Goal: Task Accomplishment & Management: Complete application form

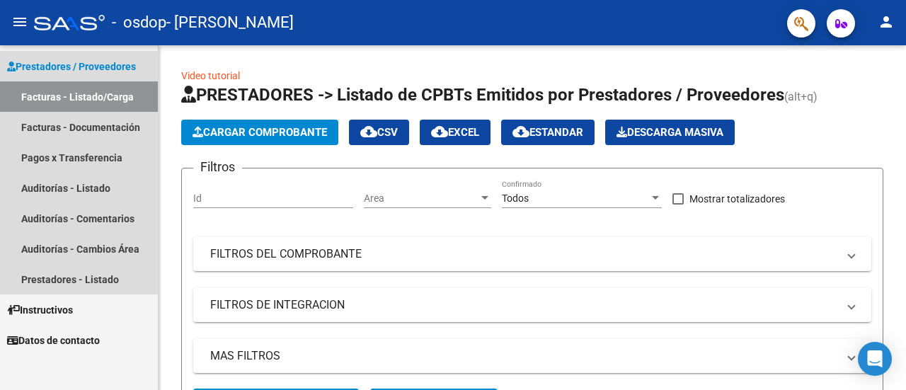
click at [67, 98] on link "Facturas - Listado/Carga" at bounding box center [79, 96] width 158 height 30
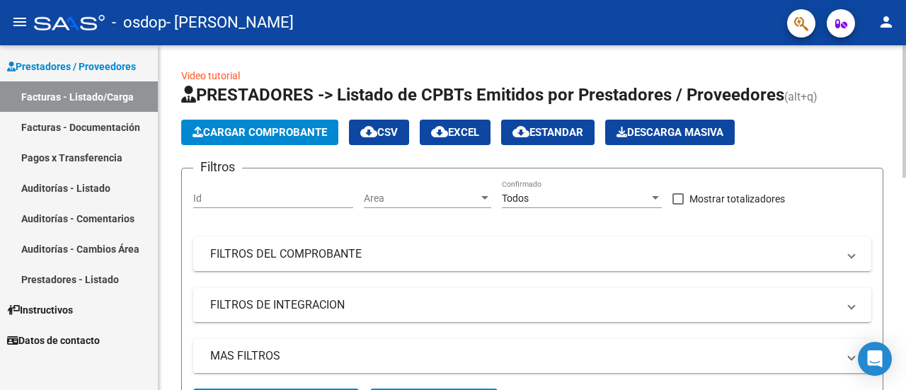
scroll to position [345, 0]
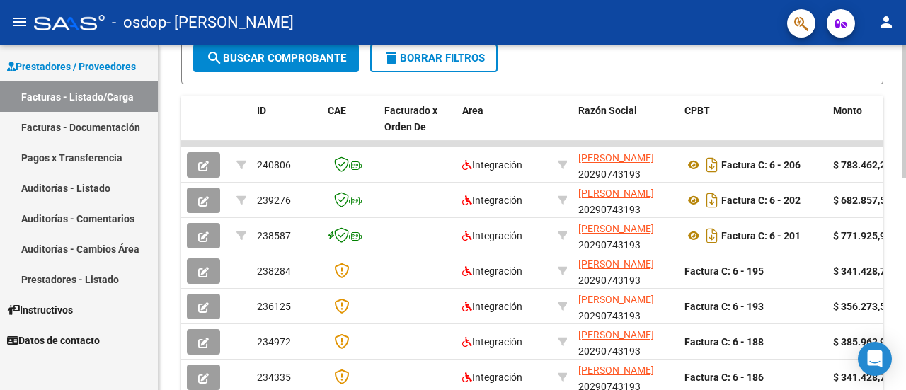
click at [902, 374] on div at bounding box center [904, 217] width 4 height 345
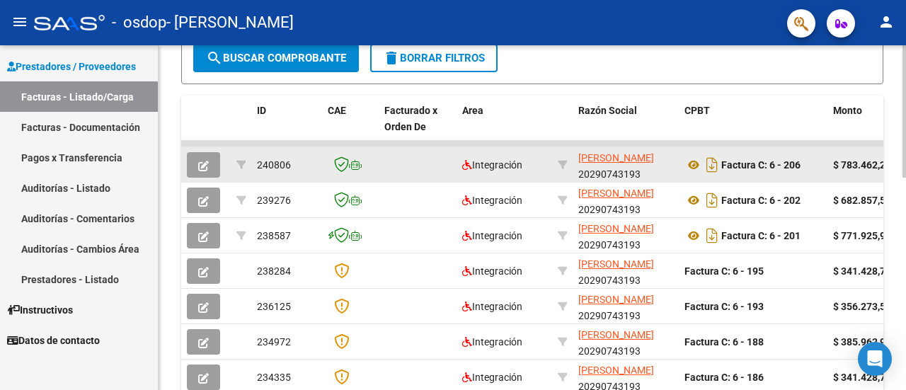
click at [591, 163] on app-link-go-to "[PERSON_NAME]" at bounding box center [616, 158] width 76 height 16
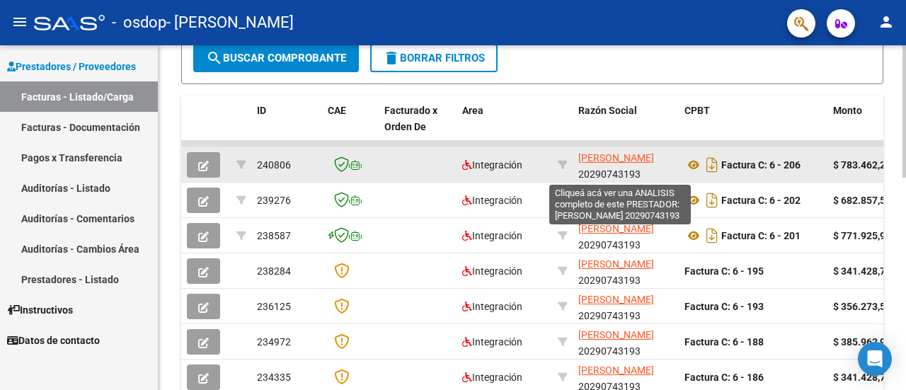
click at [634, 154] on span "[PERSON_NAME]" at bounding box center [616, 157] width 76 height 11
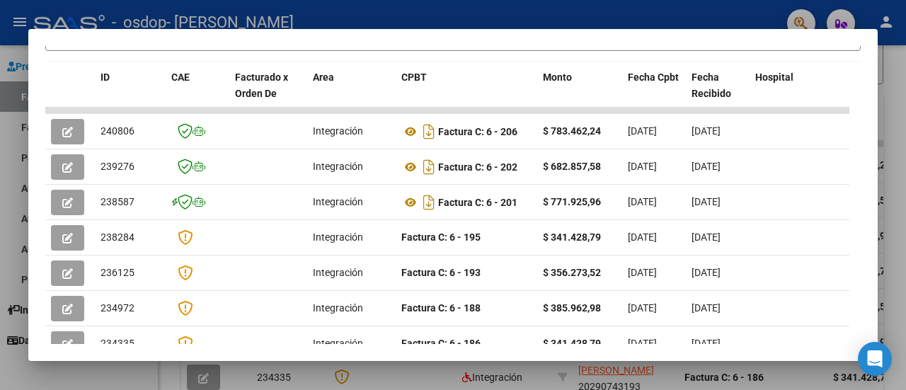
scroll to position [340, 0]
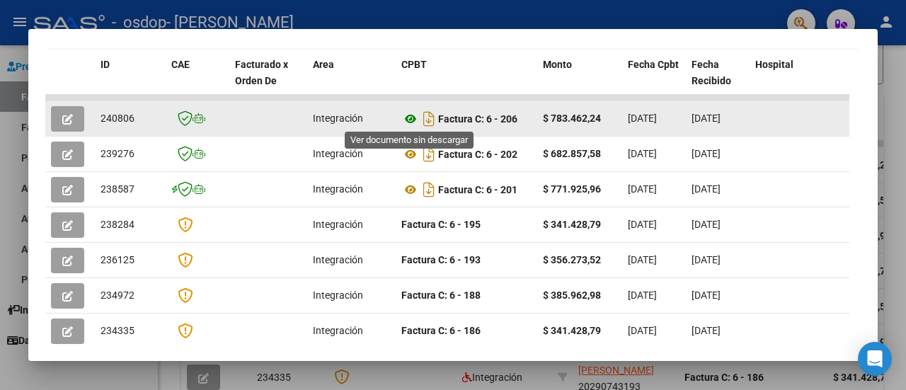
click at [415, 115] on icon at bounding box center [410, 118] width 18 height 17
click at [75, 117] on button "button" at bounding box center [67, 118] width 33 height 25
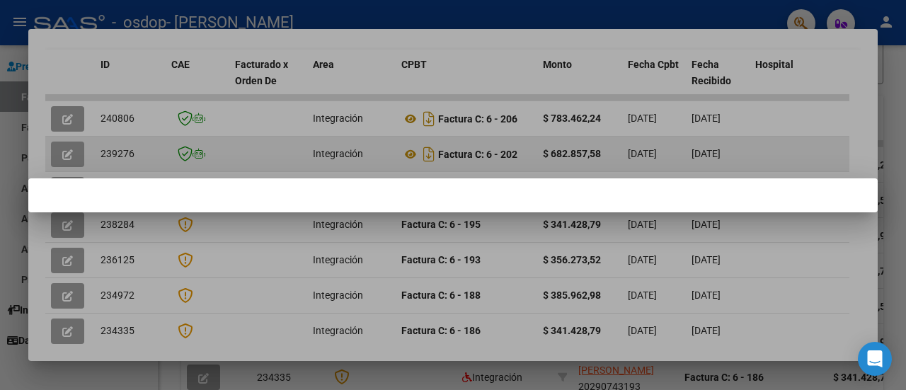
drag, startPoint x: 565, startPoint y: 134, endPoint x: 525, endPoint y: 151, distance: 43.8
click at [525, 151] on div at bounding box center [453, 195] width 906 height 390
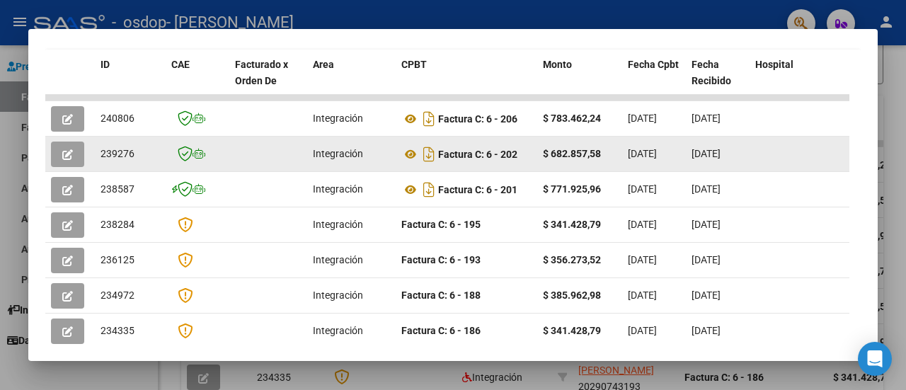
click at [525, 151] on div "Factura C: 6 - 202" at bounding box center [466, 154] width 130 height 23
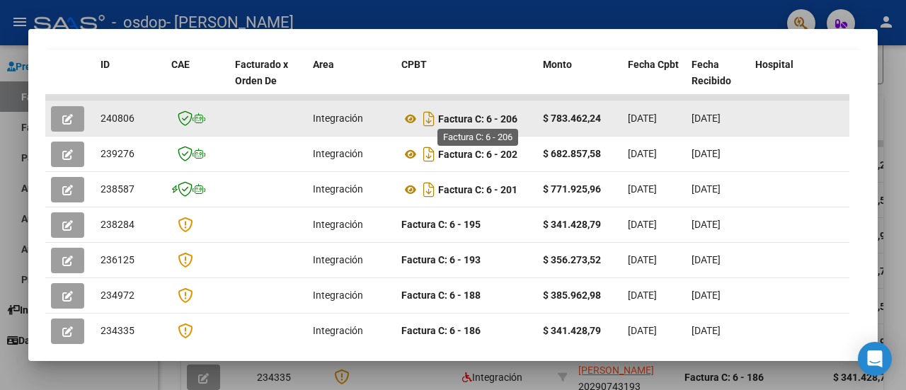
click at [488, 117] on strong "Factura C: 6 - 206" at bounding box center [477, 118] width 79 height 11
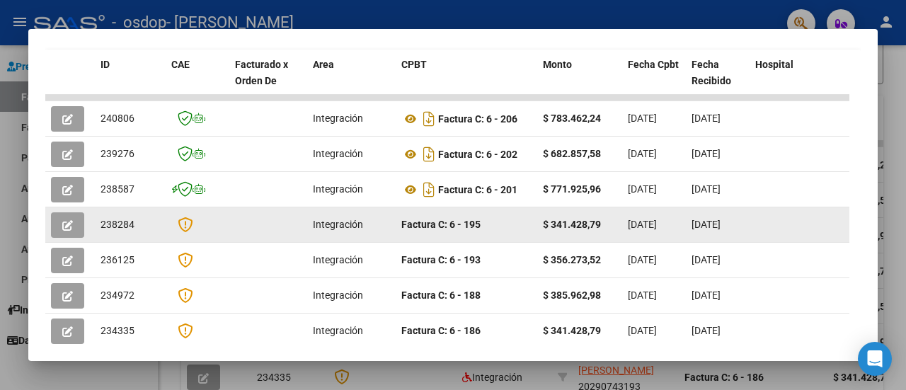
drag, startPoint x: 488, startPoint y: 117, endPoint x: 829, endPoint y: 211, distance: 354.5
click at [829, 211] on datatable-body-cell at bounding box center [802, 224] width 106 height 35
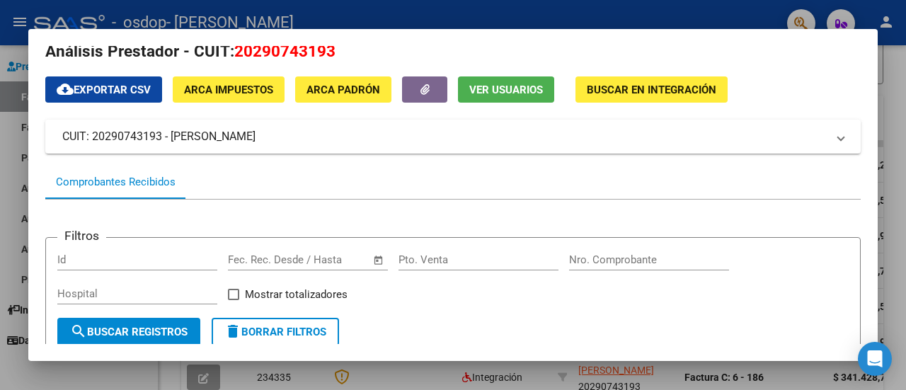
scroll to position [0, 0]
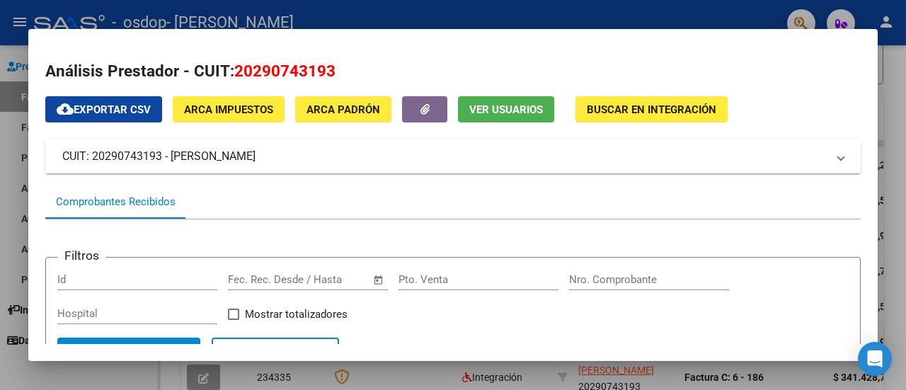
click at [838, 156] on span at bounding box center [841, 156] width 6 height 17
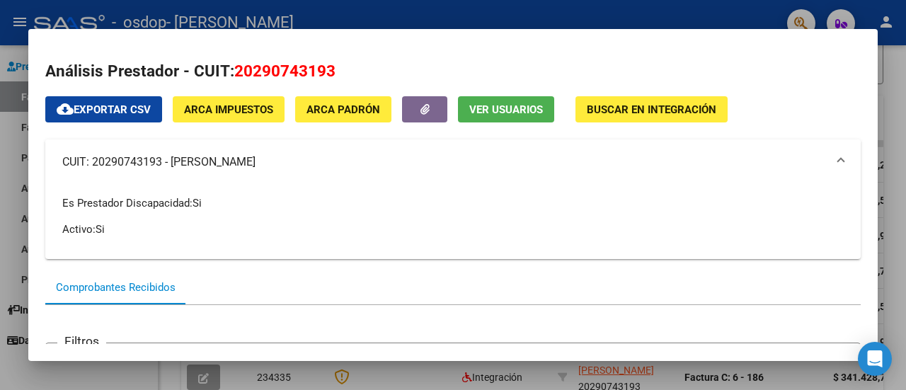
click at [825, 162] on span "CUIT: 20290743193 - [PERSON_NAME]" at bounding box center [450, 162] width 776 height 17
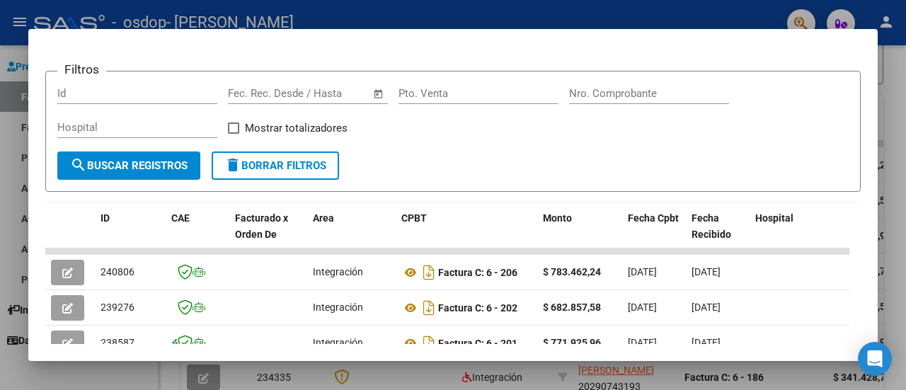
scroll to position [198, 0]
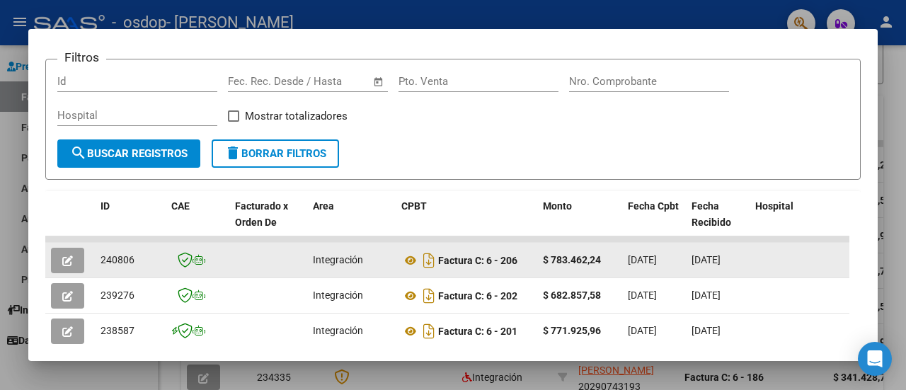
click at [504, 251] on div "Factura C: 6 - 206" at bounding box center [466, 260] width 130 height 23
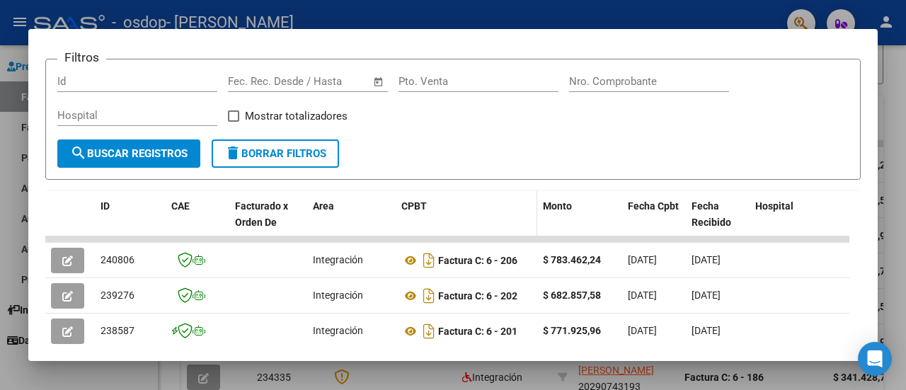
drag, startPoint x: 504, startPoint y: 251, endPoint x: 425, endPoint y: 216, distance: 86.1
click at [425, 216] on datatable-header-cell "CPBT" at bounding box center [467, 222] width 142 height 62
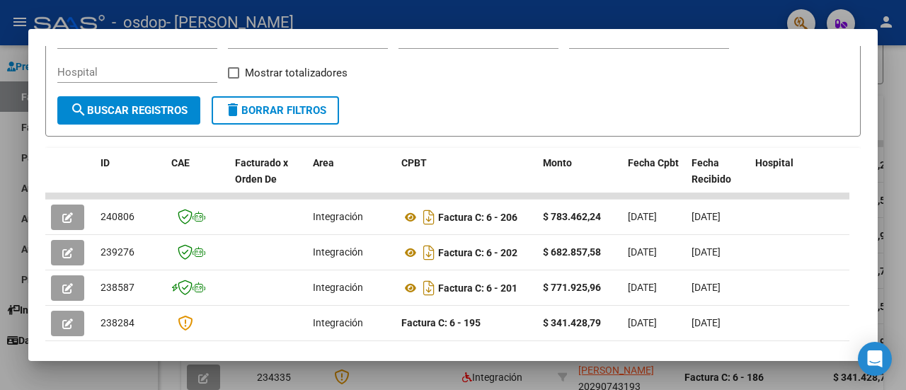
scroll to position [0, 0]
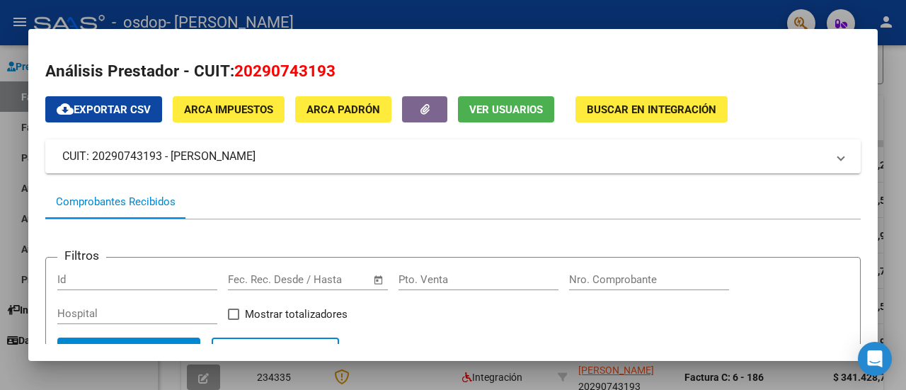
click at [889, 201] on div at bounding box center [453, 195] width 906 height 390
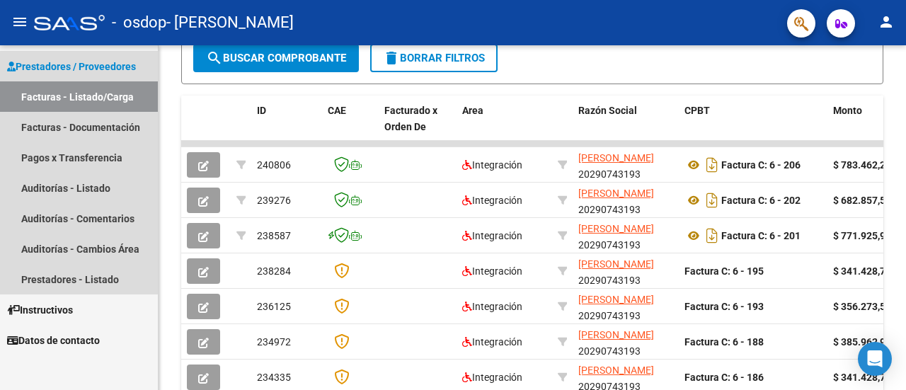
click at [129, 67] on span "Prestadores / Proveedores" at bounding box center [71, 67] width 129 height 16
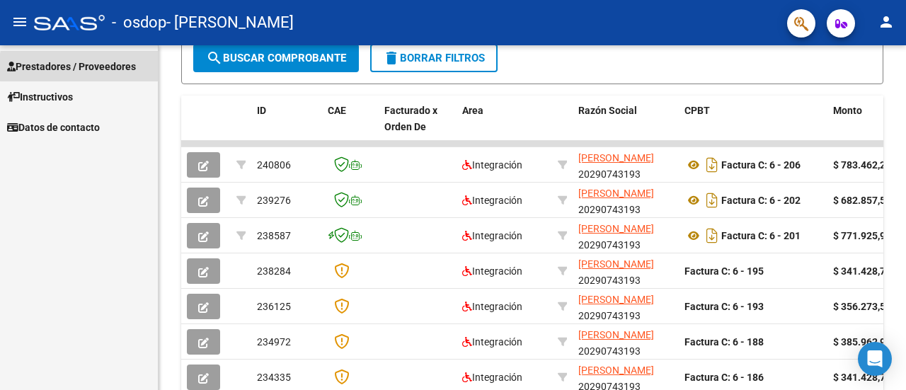
click at [129, 67] on span "Prestadores / Proveedores" at bounding box center [71, 67] width 129 height 16
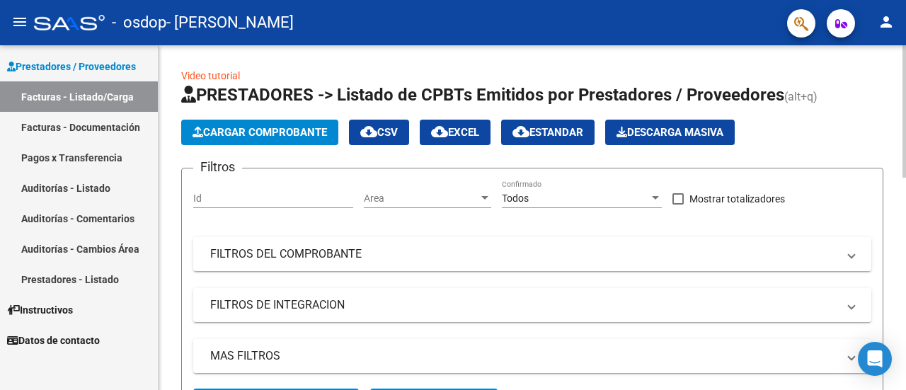
click at [904, 71] on div at bounding box center [904, 217] width 4 height 345
click at [904, 71] on div at bounding box center [904, 111] width 4 height 132
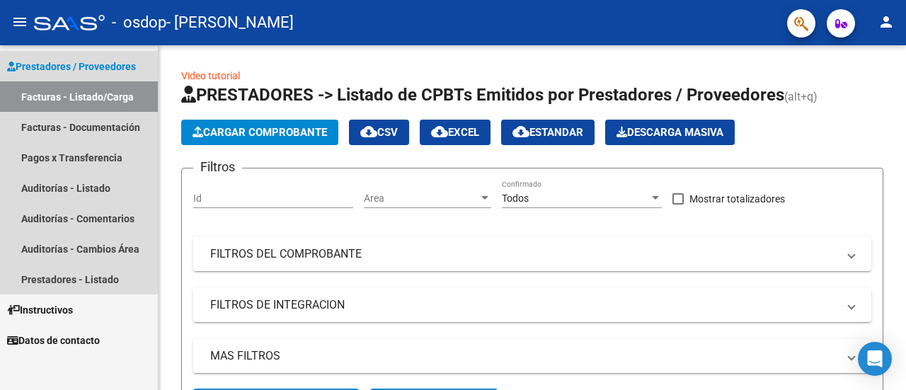
click at [89, 100] on link "Facturas - Listado/Carga" at bounding box center [79, 96] width 158 height 30
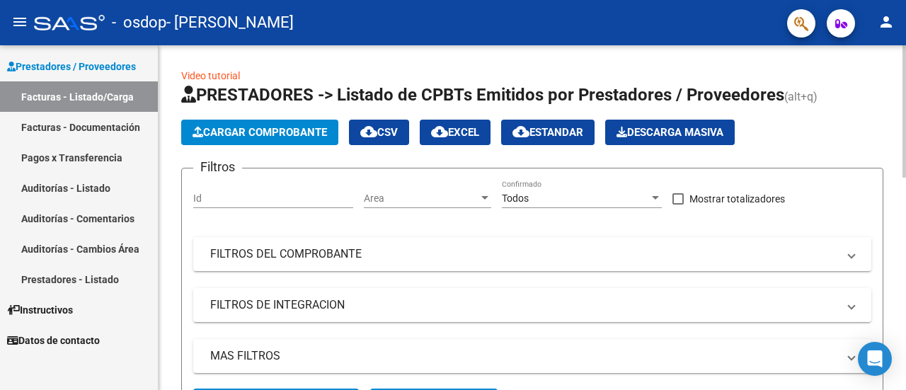
scroll to position [345, 0]
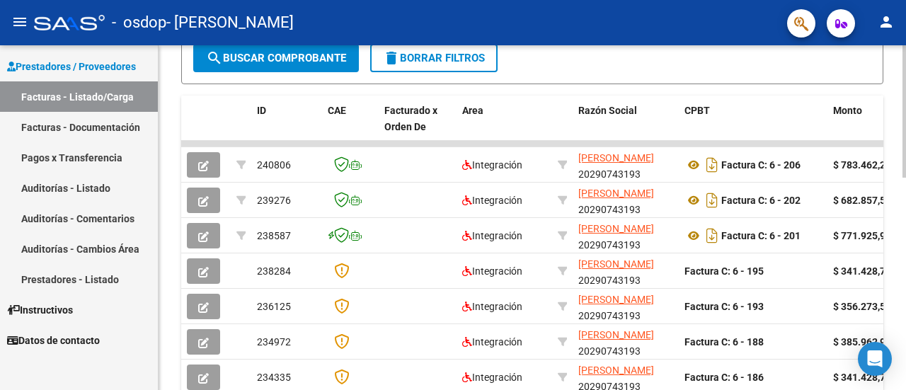
click at [903, 374] on div at bounding box center [904, 217] width 4 height 345
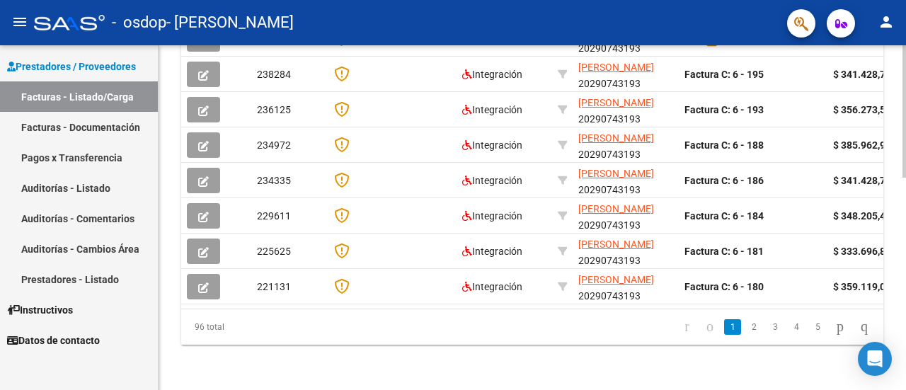
click at [903, 374] on div at bounding box center [904, 217] width 4 height 345
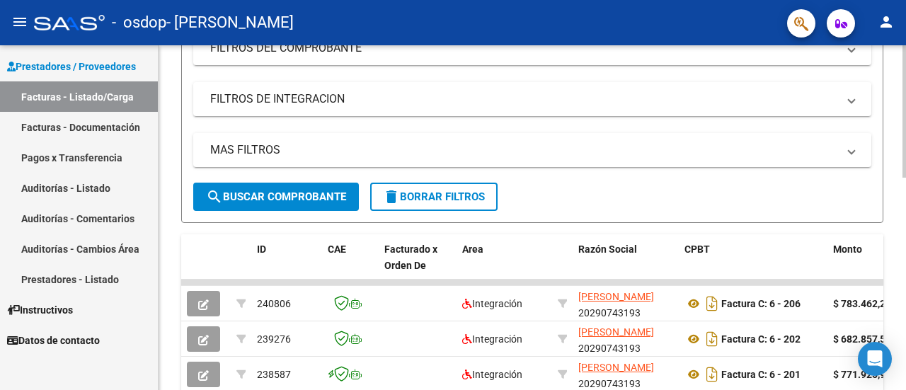
click at [902, 57] on div at bounding box center [904, 217] width 4 height 345
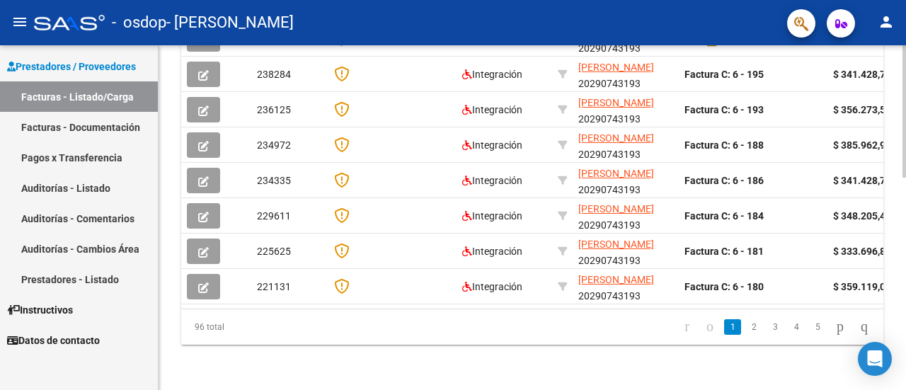
click at [904, 379] on div at bounding box center [904, 217] width 4 height 345
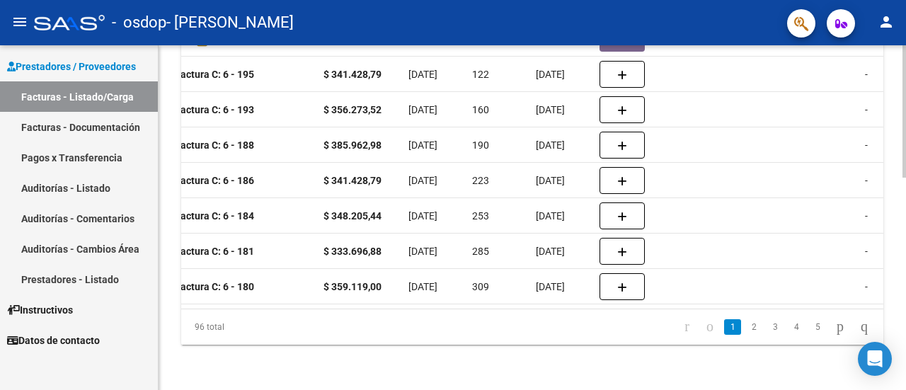
scroll to position [206, 0]
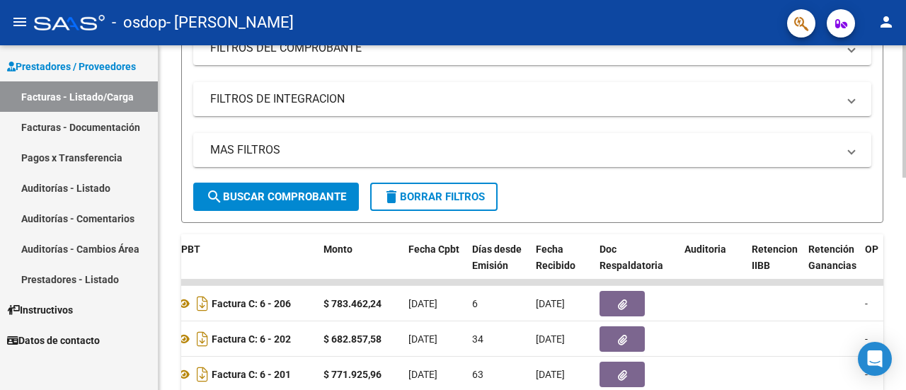
click at [905, 74] on div at bounding box center [904, 217] width 4 height 345
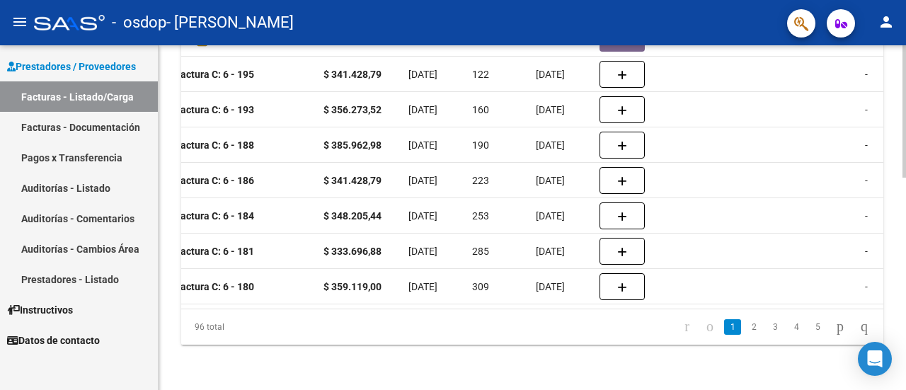
click at [902, 316] on div at bounding box center [904, 217] width 4 height 345
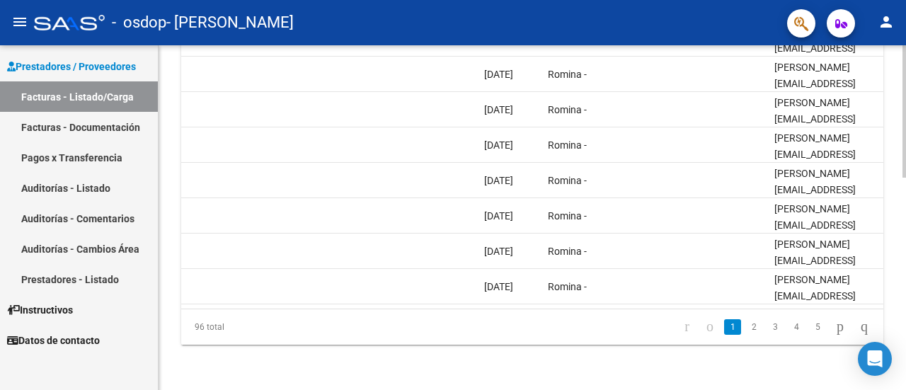
scroll to position [0, 2281]
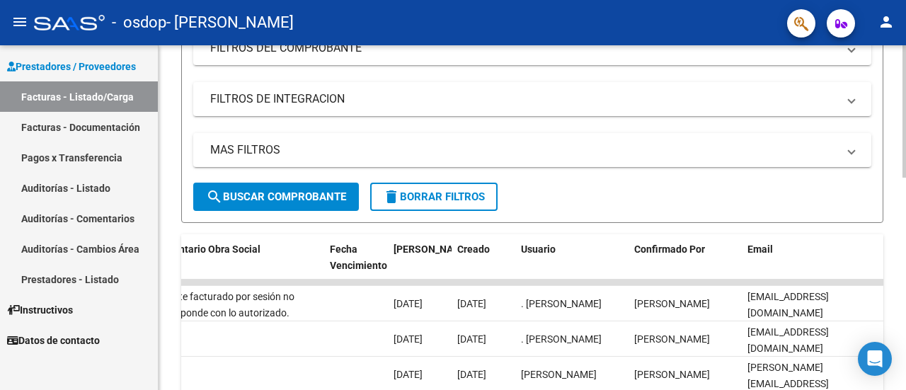
click at [904, 57] on div at bounding box center [904, 217] width 4 height 345
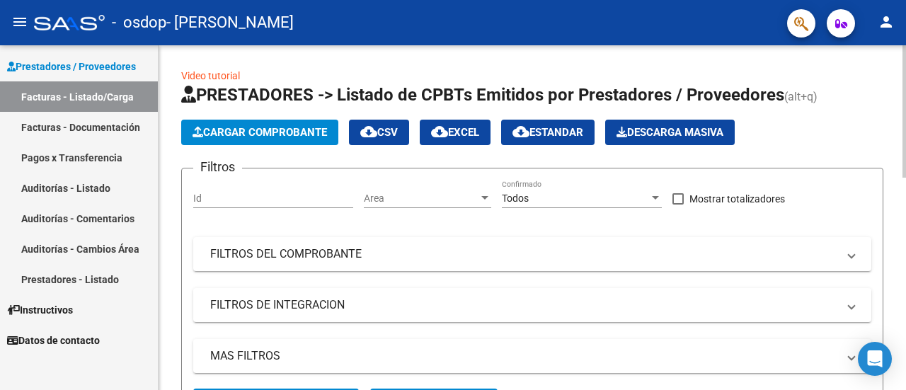
click at [904, 57] on div at bounding box center [904, 217] width 4 height 345
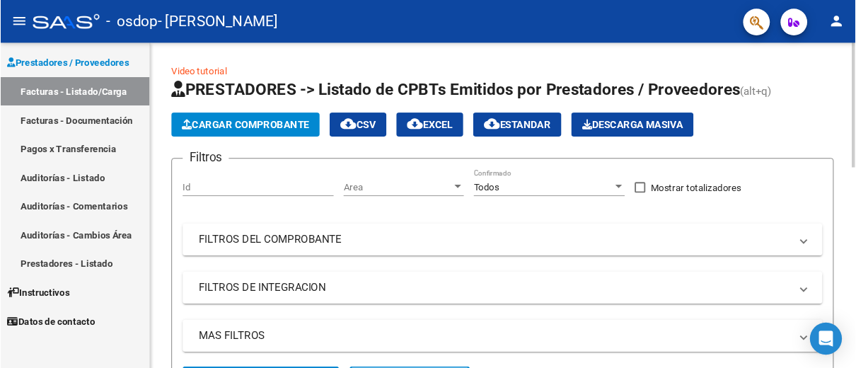
scroll to position [345, 0]
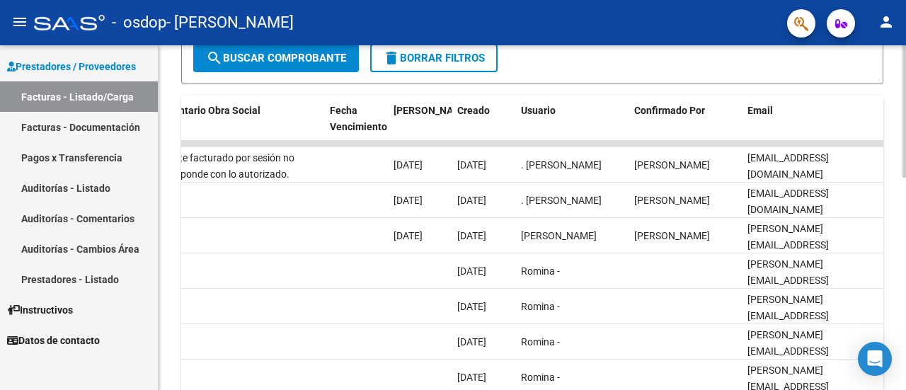
click at [904, 236] on div at bounding box center [904, 217] width 4 height 345
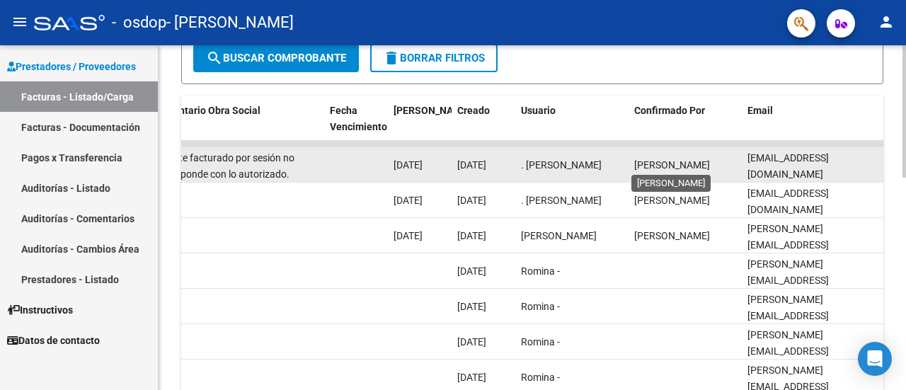
click at [710, 167] on span "[PERSON_NAME]" at bounding box center [672, 164] width 76 height 11
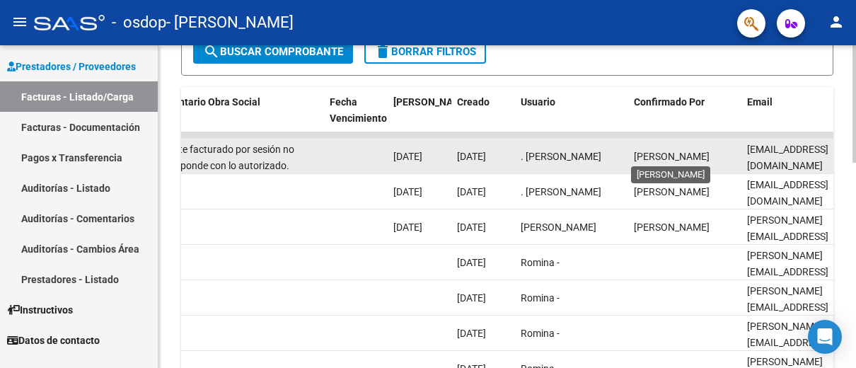
drag, startPoint x: 576, startPoint y: 168, endPoint x: 710, endPoint y: 167, distance: 133.7
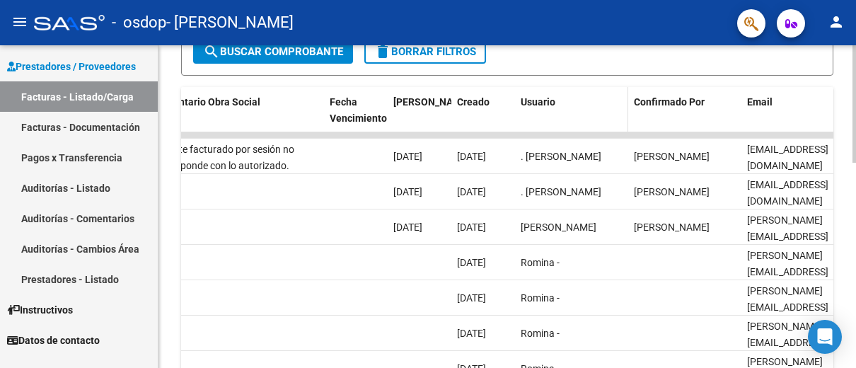
click at [621, 114] on datatable-header-cell "Usuario" at bounding box center [571, 118] width 113 height 62
drag, startPoint x: 621, startPoint y: 114, endPoint x: 716, endPoint y: 129, distance: 96.7
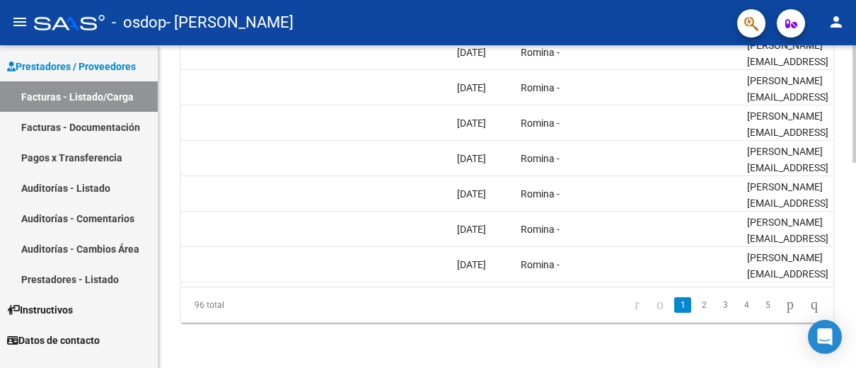
click at [853, 357] on div at bounding box center [855, 206] width 4 height 323
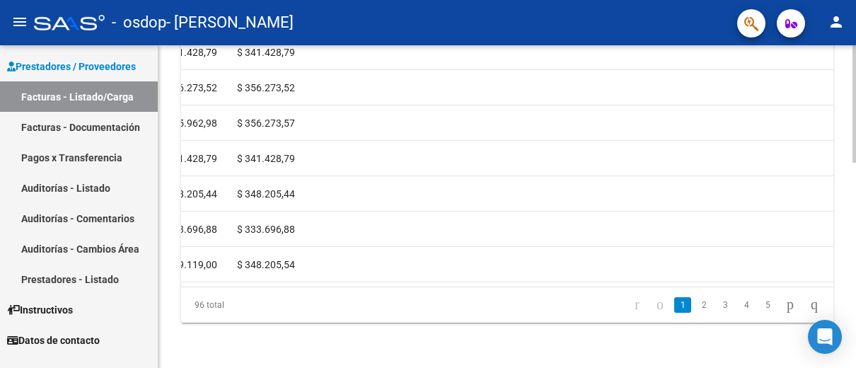
drag, startPoint x: 851, startPoint y: 106, endPoint x: 853, endPoint y: 62, distance: 44.6
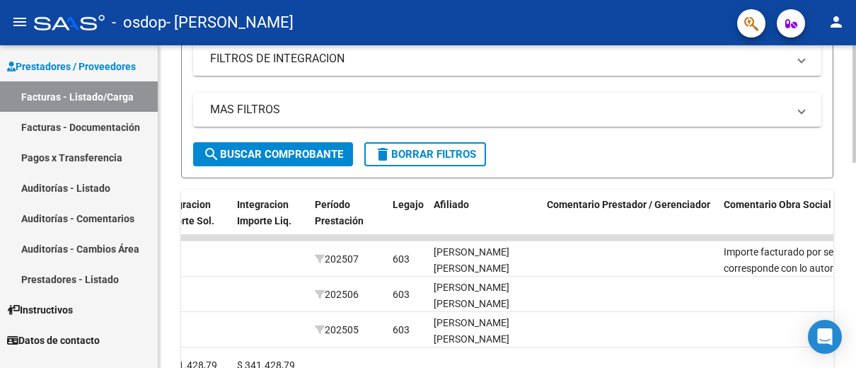
click at [853, 62] on div at bounding box center [855, 206] width 4 height 323
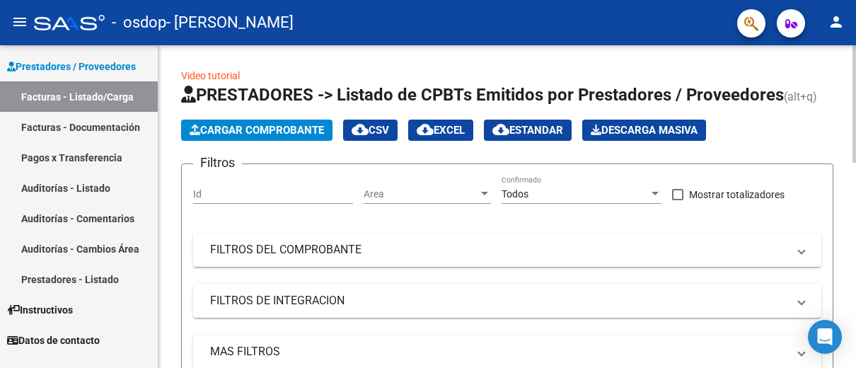
click at [853, 62] on div at bounding box center [855, 206] width 4 height 323
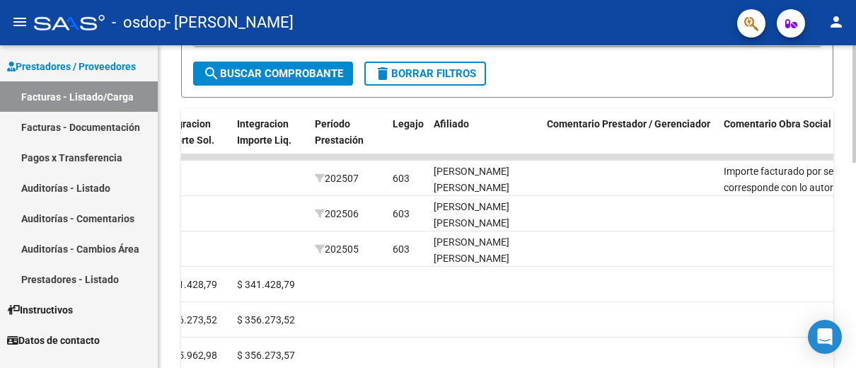
click at [853, 179] on div at bounding box center [855, 206] width 4 height 323
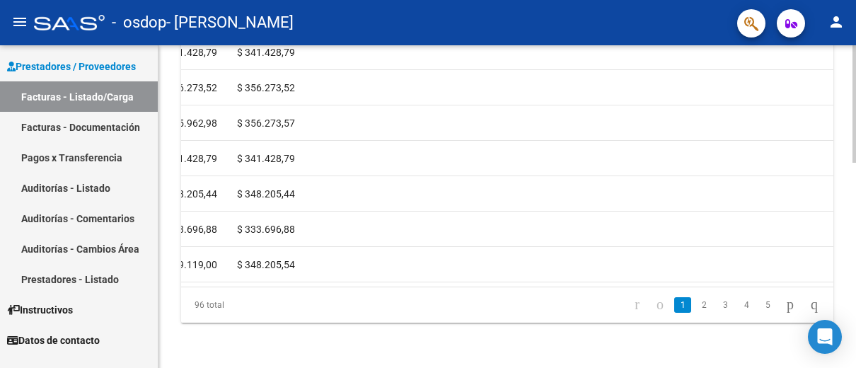
click at [853, 287] on div at bounding box center [855, 206] width 4 height 323
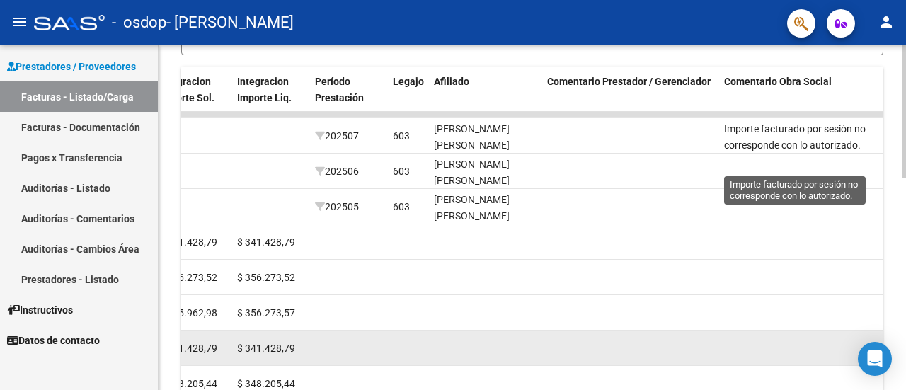
scroll to position [352, 0]
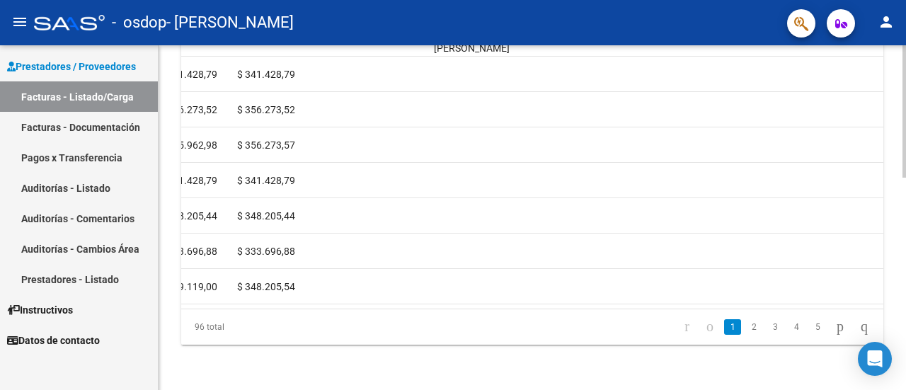
click at [904, 384] on div at bounding box center [904, 217] width 4 height 345
click at [904, 384] on div at bounding box center [904, 324] width 4 height 132
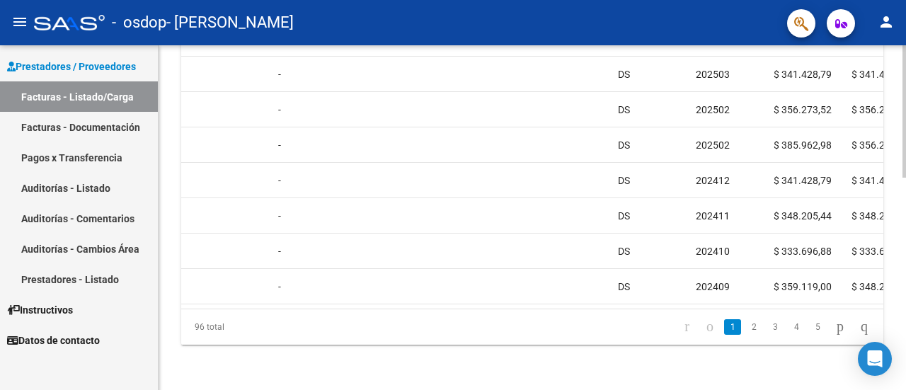
scroll to position [206, 0]
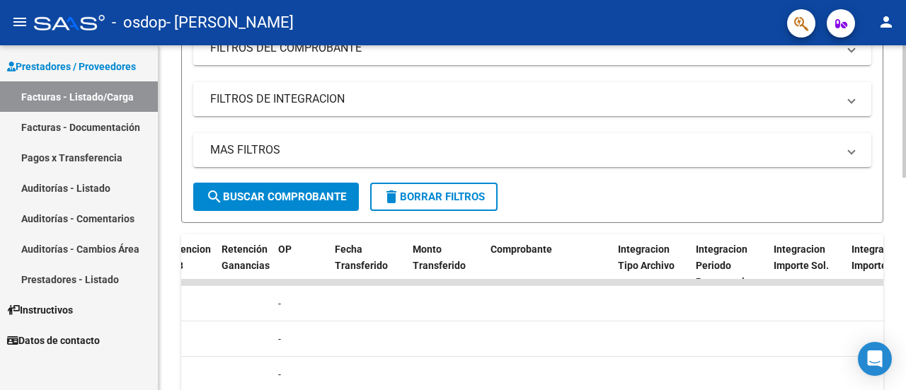
click at [904, 71] on div at bounding box center [904, 217] width 4 height 345
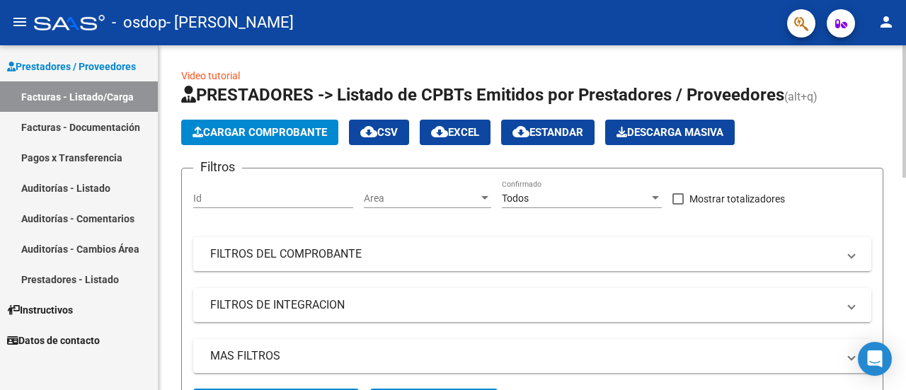
click at [904, 71] on div at bounding box center [904, 111] width 4 height 132
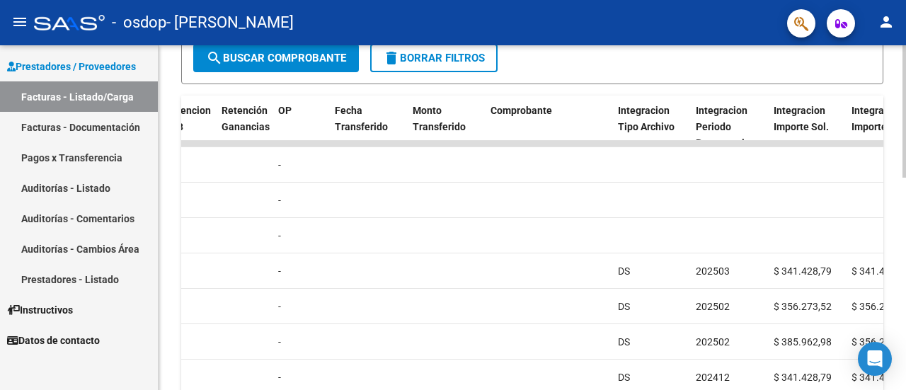
click at [905, 198] on div at bounding box center [904, 217] width 4 height 345
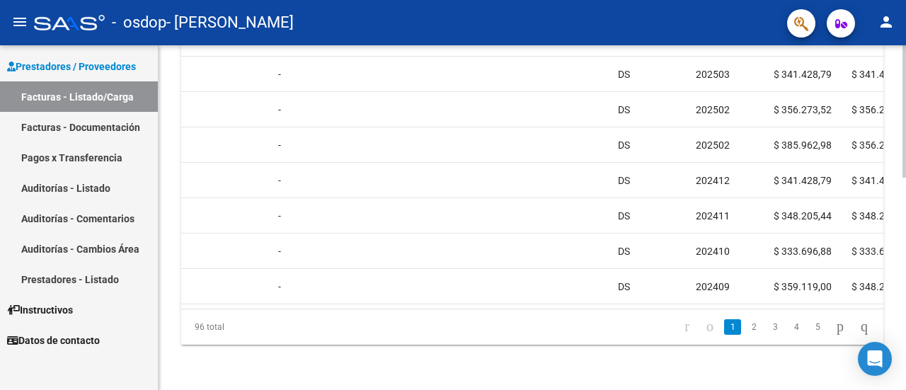
click at [905, 376] on div at bounding box center [904, 217] width 4 height 345
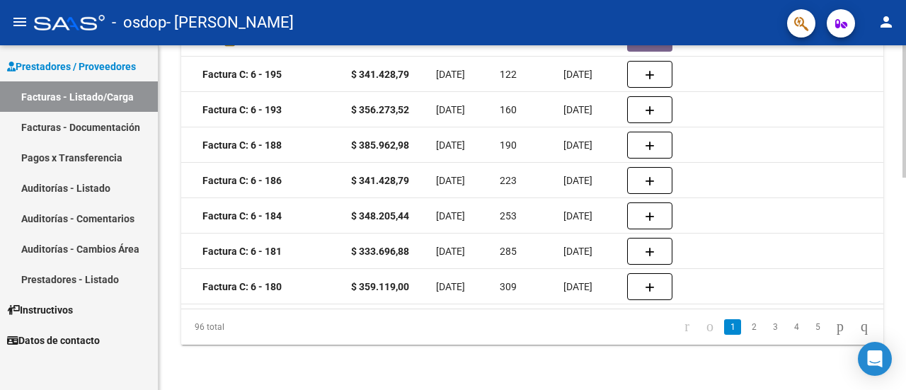
scroll to position [206, 0]
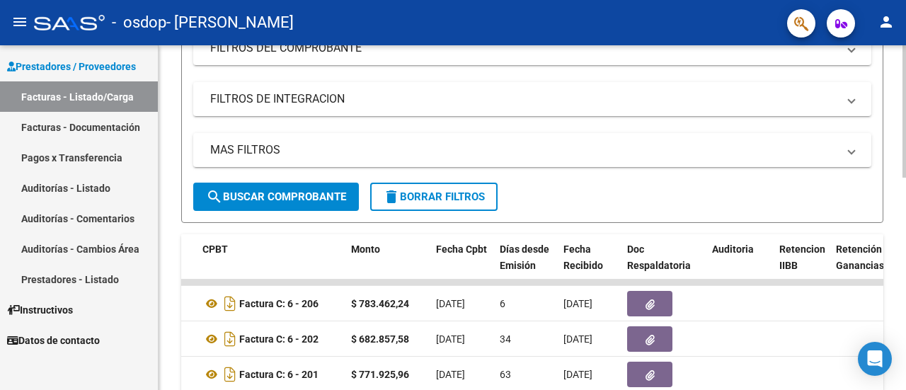
click at [905, 227] on div at bounding box center [904, 217] width 4 height 345
click at [901, 105] on div "Video tutorial PRESTADORES -> Listado de CPBTs Emitidos por Prestadores / Prove…" at bounding box center [531, 282] width 747 height 886
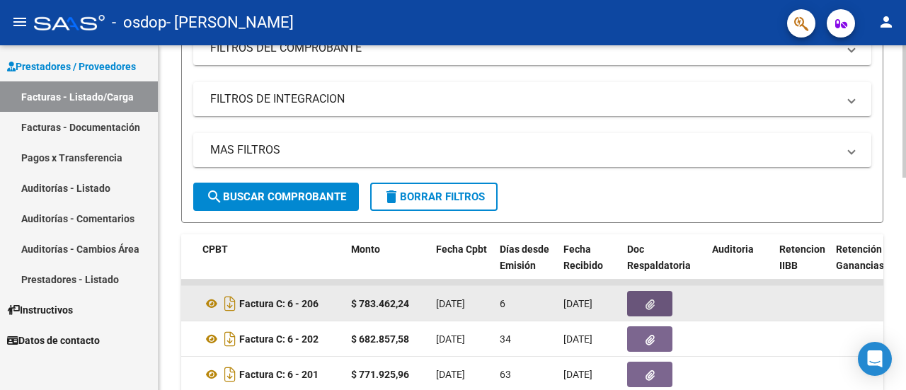
click at [652, 306] on icon "button" at bounding box center [649, 304] width 9 height 11
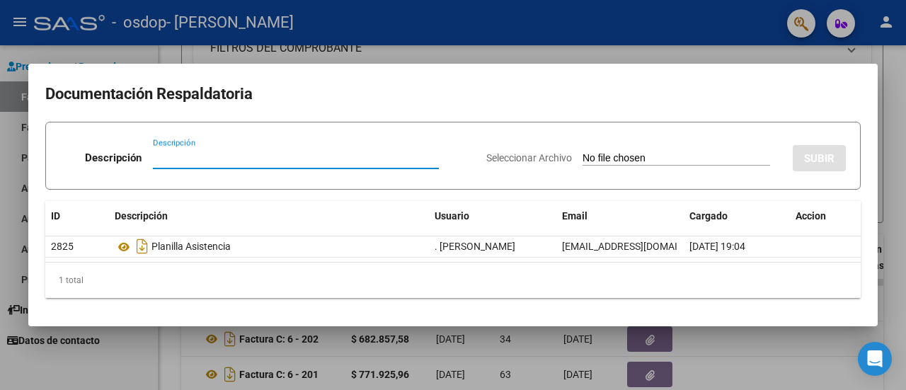
click at [276, 161] on input "Descripción" at bounding box center [296, 157] width 286 height 13
click at [475, 32] on div at bounding box center [453, 195] width 906 height 390
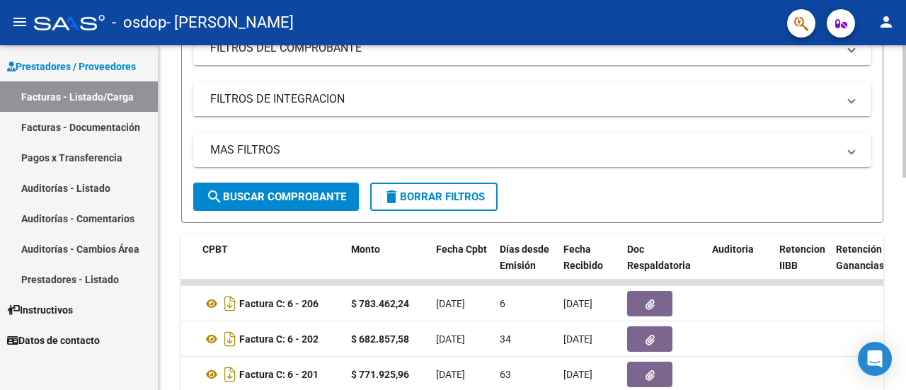
drag, startPoint x: 873, startPoint y: 313, endPoint x: 905, endPoint y: 230, distance: 89.4
click at [905, 230] on div "Video tutorial PRESTADORES -> Listado de CPBTs Emitidos por Prestadores / Prove…" at bounding box center [533, 282] width 751 height 886
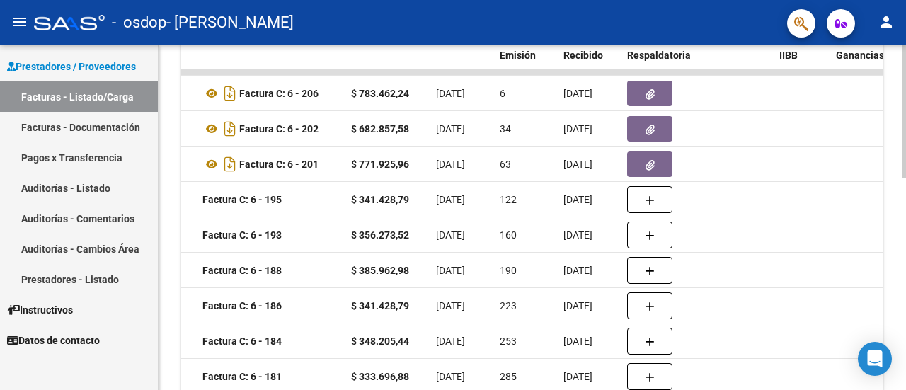
scroll to position [551, 0]
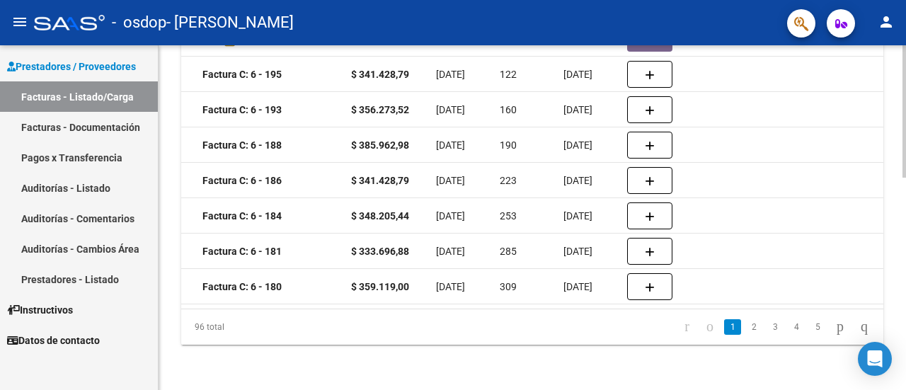
click at [903, 389] on html "menu - osdop - [PERSON_NAME] person Prestadores / Proveedores Facturas - Listad…" at bounding box center [453, 195] width 906 height 390
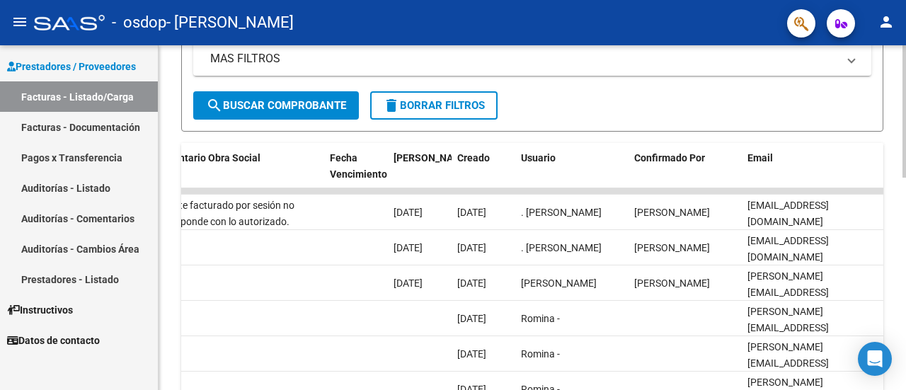
scroll to position [296, 0]
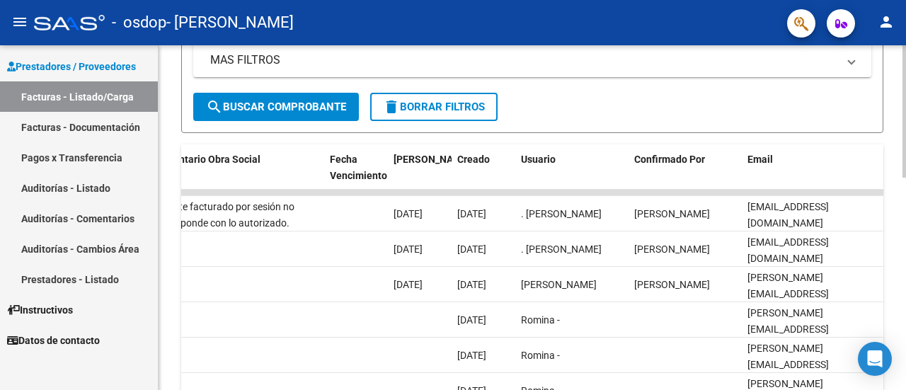
click at [887, 203] on div "Video tutorial PRESTADORES -> Listado de CPBTs Emitidos por Prestadores / Prove…" at bounding box center [533, 193] width 751 height 886
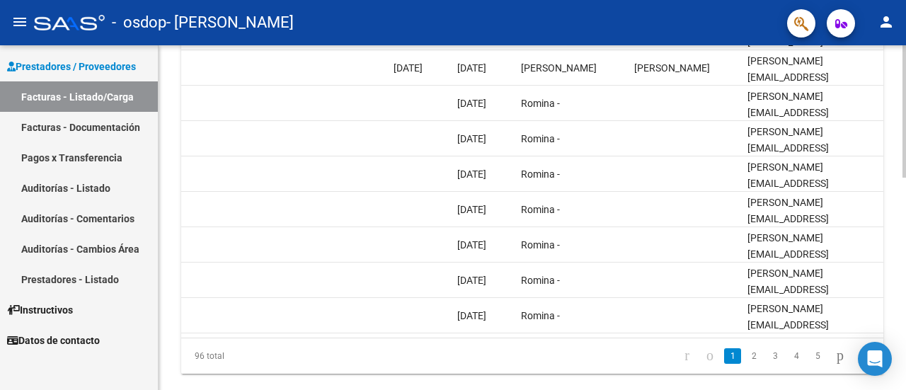
scroll to position [551, 0]
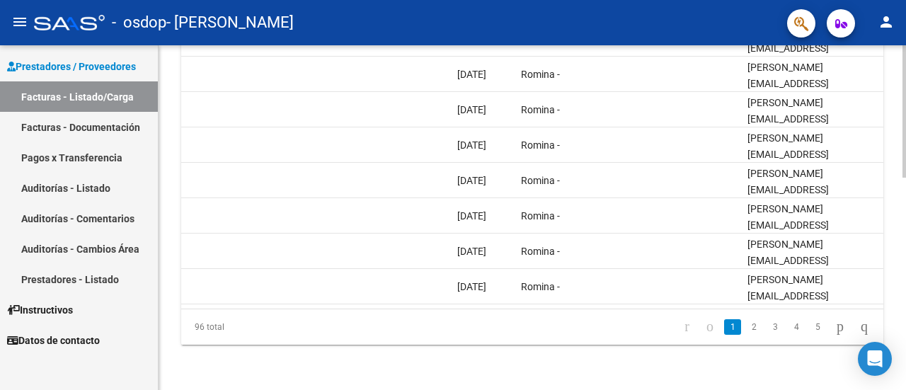
click at [905, 289] on div at bounding box center [904, 324] width 4 height 132
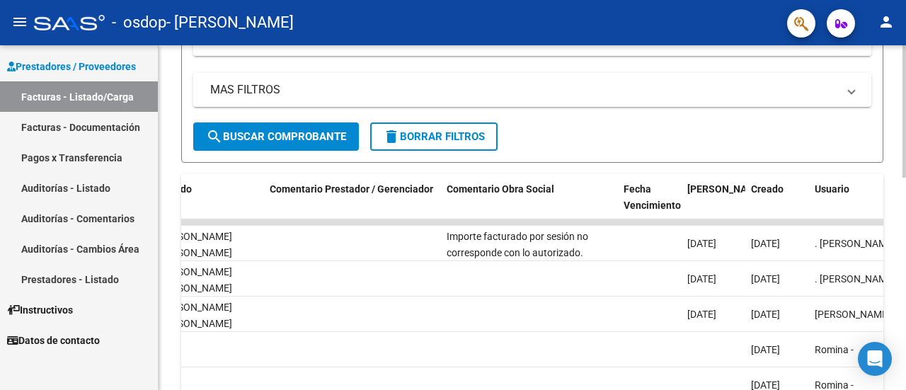
scroll to position [263, 0]
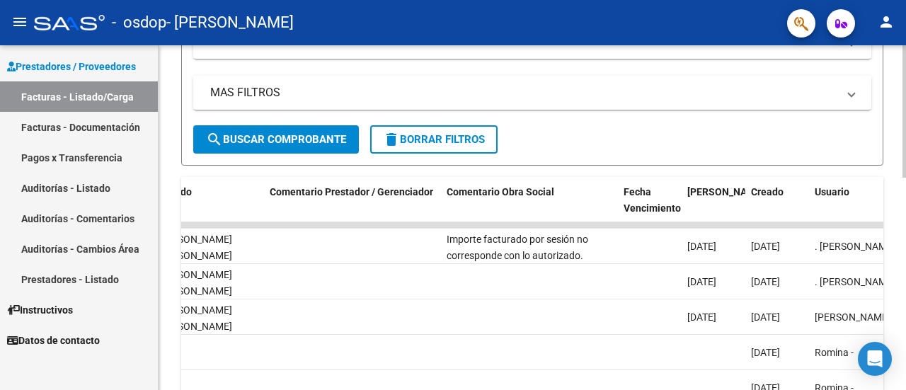
click at [900, 179] on div "Video tutorial PRESTADORES -> Listado de CPBTs Emitidos por Prestadores / Prove…" at bounding box center [533, 225] width 751 height 886
click at [253, 133] on span "search Buscar Comprobante" at bounding box center [276, 139] width 140 height 13
click at [315, 139] on span "search Buscar Comprobante" at bounding box center [276, 139] width 140 height 13
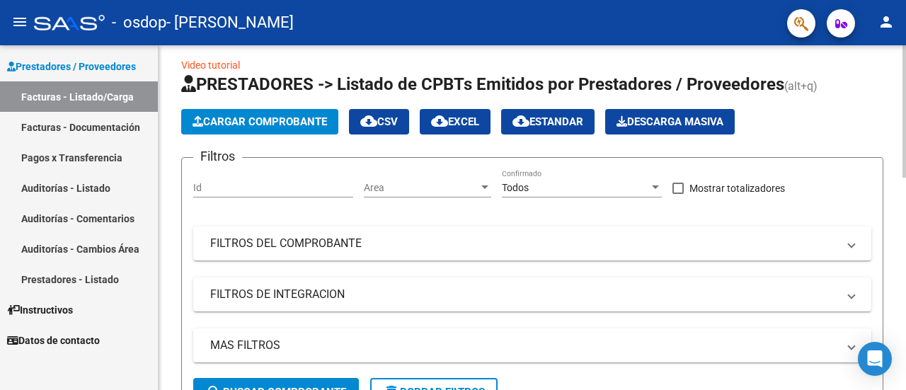
scroll to position [0, 0]
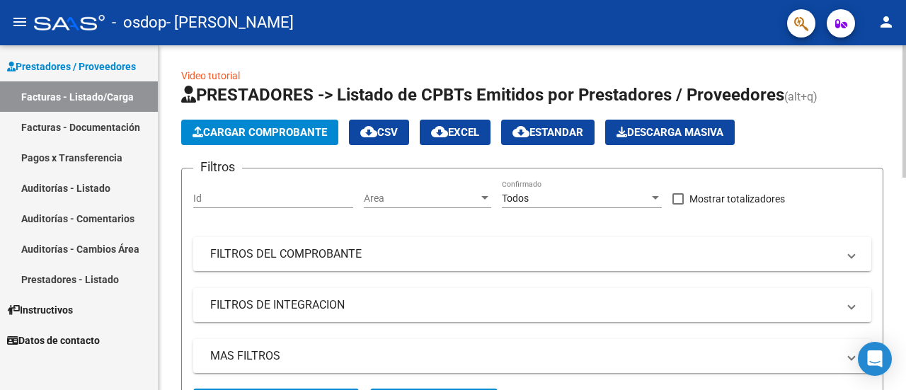
click at [898, 39] on div "menu - osdop - [PERSON_NAME] person Prestadores / Proveedores Facturas - Listad…" at bounding box center [453, 195] width 906 height 390
click at [219, 134] on span "Cargar Comprobante" at bounding box center [259, 132] width 134 height 13
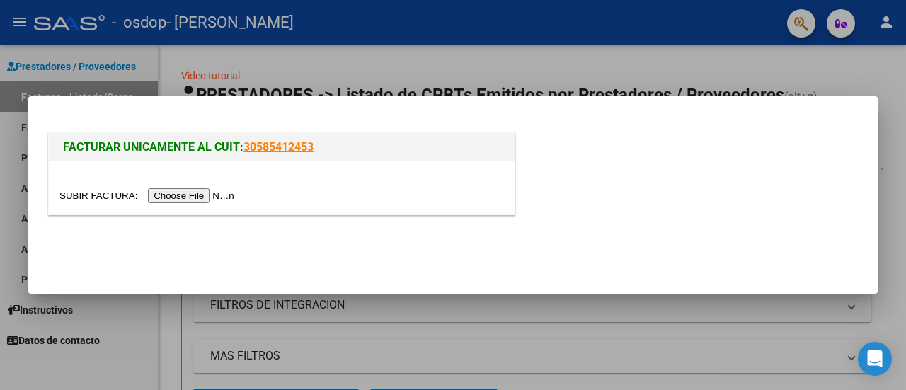
click at [197, 198] on input "file" at bounding box center [148, 195] width 179 height 15
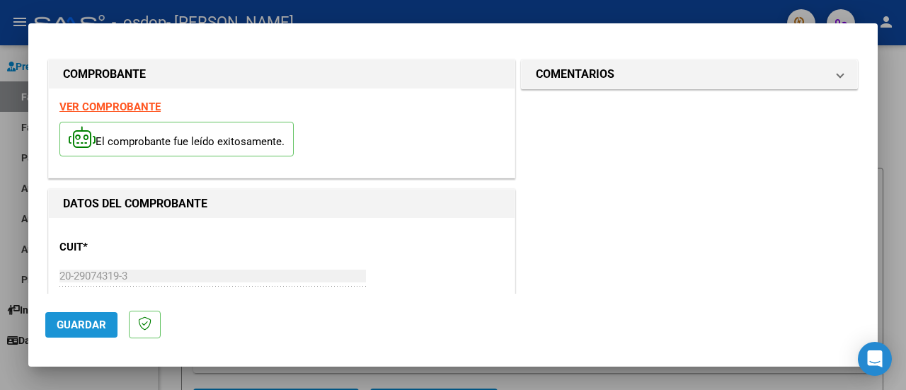
click at [96, 323] on span "Guardar" at bounding box center [82, 324] width 50 height 13
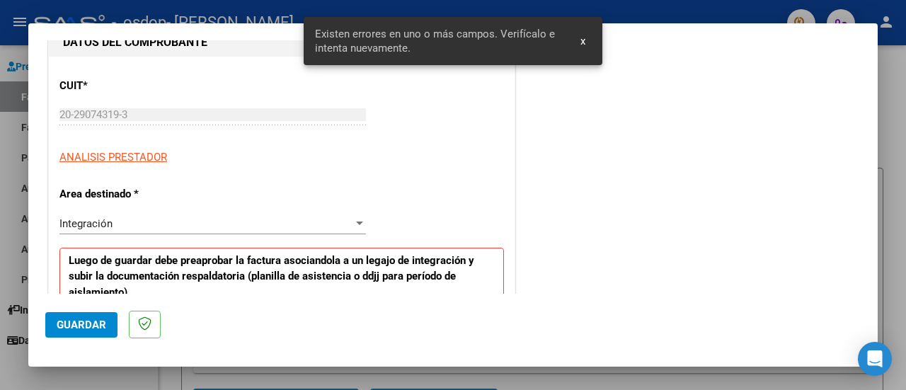
scroll to position [352, 0]
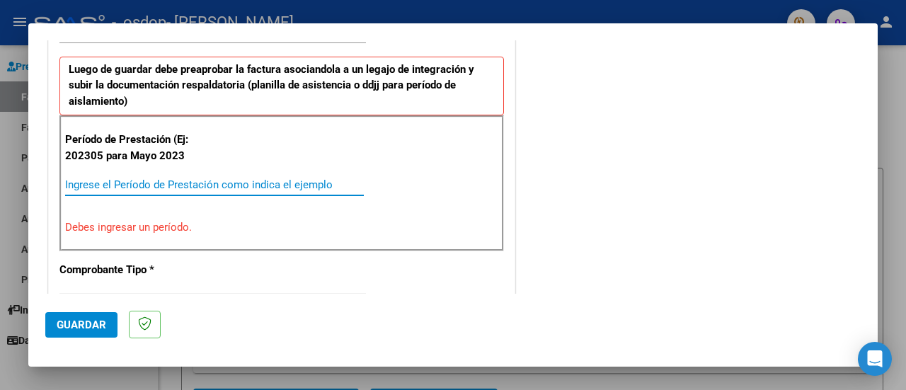
click at [117, 185] on input "Ingrese el Período de Prestación como indica el ejemplo" at bounding box center [214, 184] width 299 height 13
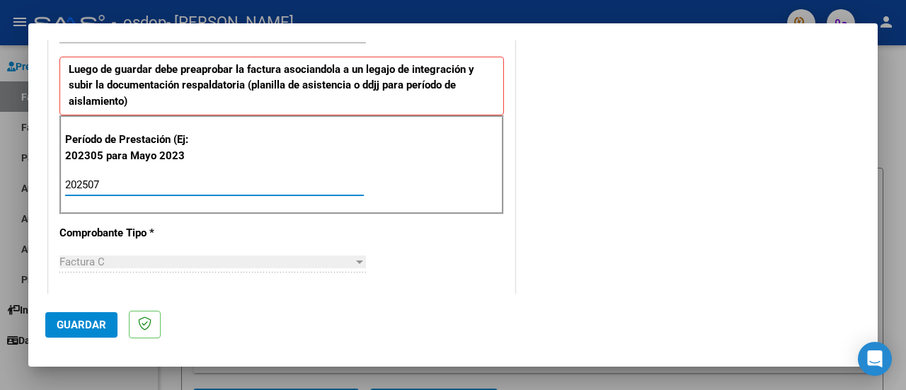
type input "202507"
click at [78, 326] on span "Guardar" at bounding box center [82, 324] width 50 height 13
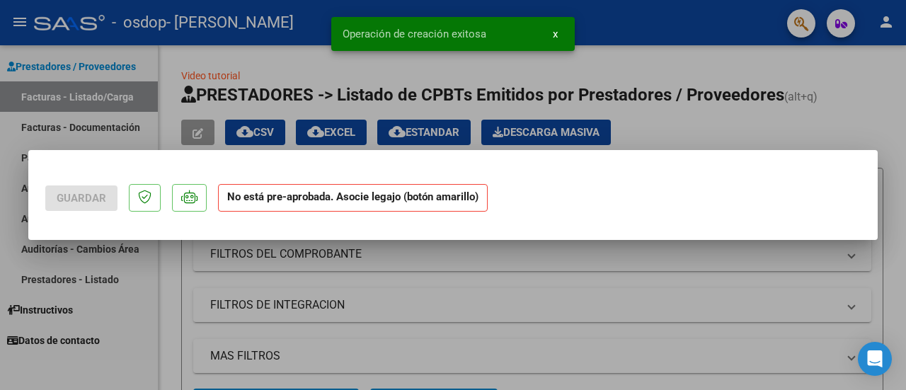
scroll to position [0, 0]
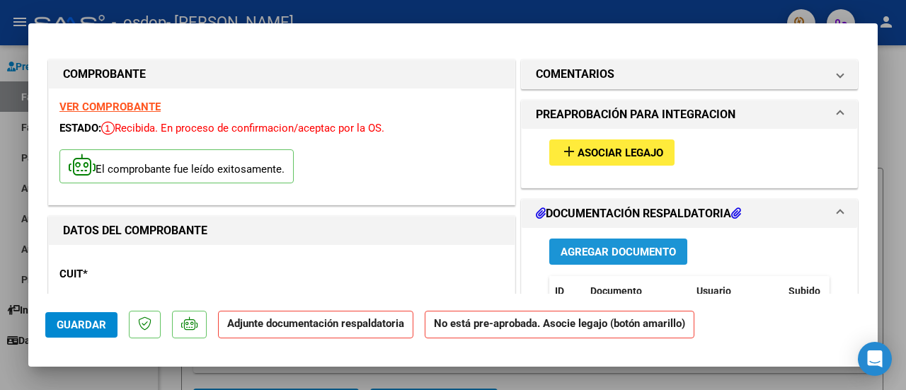
click at [616, 247] on span "Agregar Documento" at bounding box center [617, 252] width 115 height 13
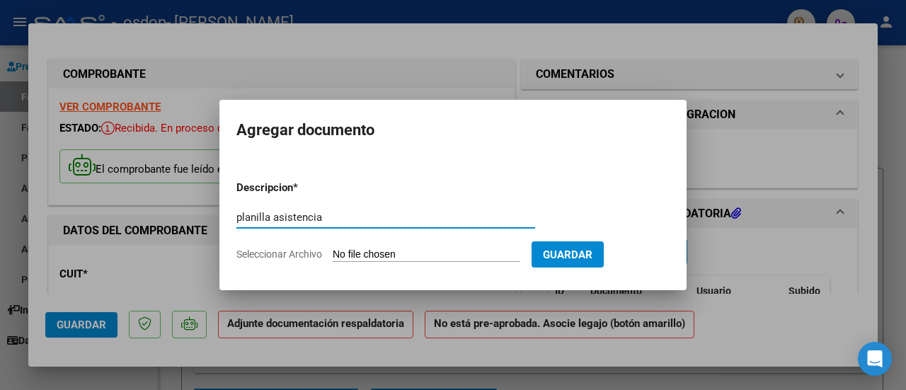
type input "planilla asistencia"
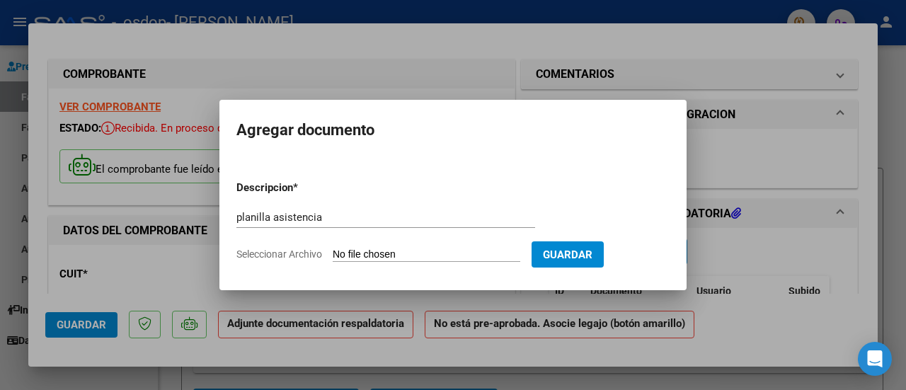
click at [397, 255] on input "Seleccionar Archivo" at bounding box center [427, 254] width 188 height 13
type input "C:\fakepath\PLANILLA ASISTENCIA.jpeg"
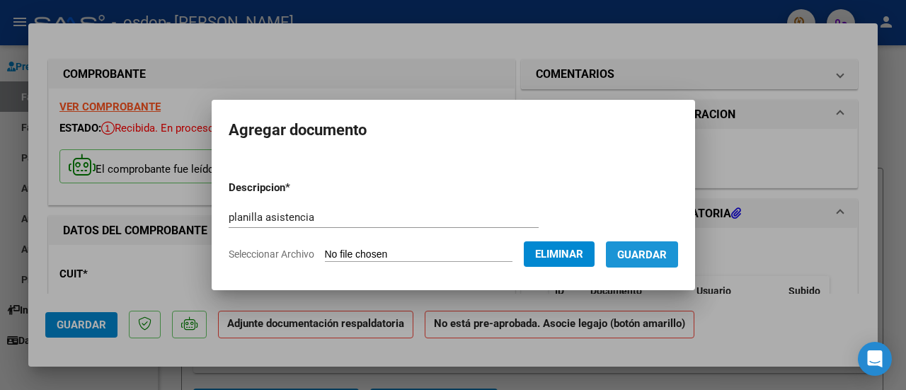
click at [678, 257] on button "Guardar" at bounding box center [642, 254] width 72 height 26
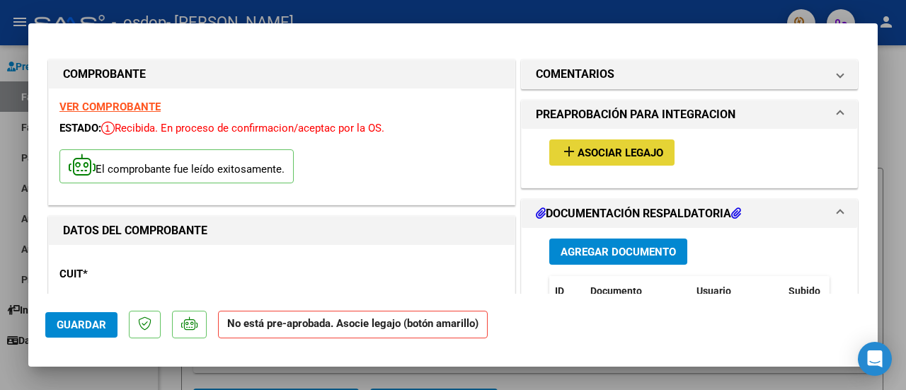
click at [610, 146] on span "Asociar Legajo" at bounding box center [620, 152] width 86 height 13
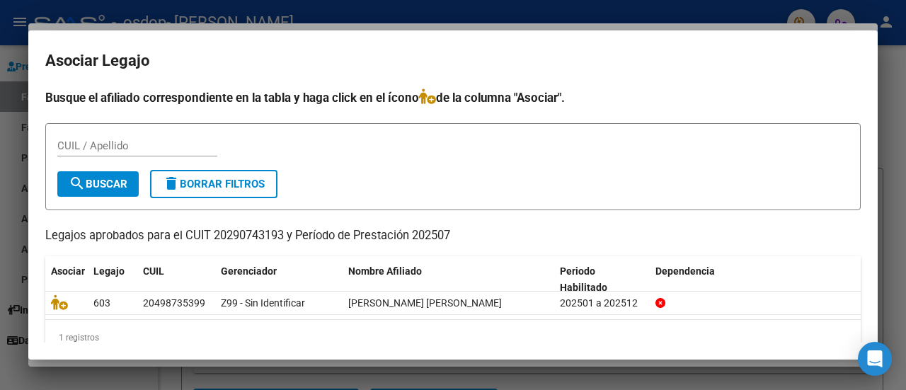
click at [610, 145] on div "CUIL / Apellido" at bounding box center [452, 152] width 791 height 35
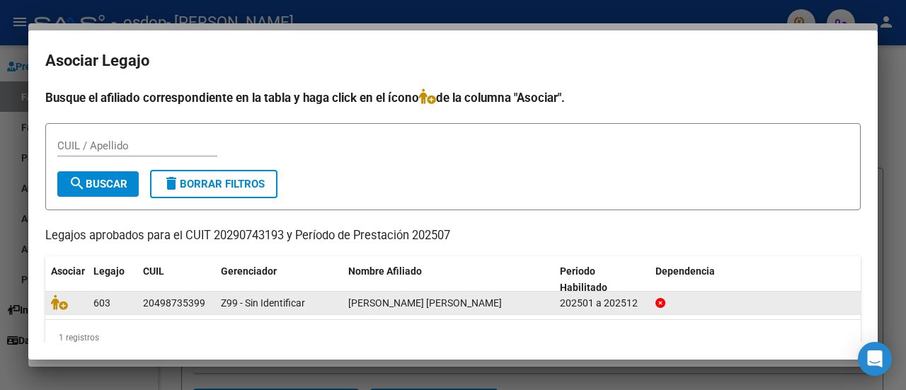
click at [110, 308] on div "603" at bounding box center [112, 303] width 38 height 16
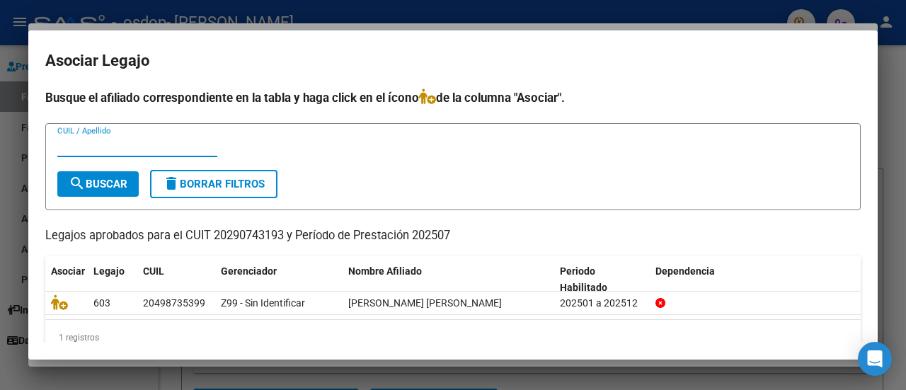
click at [115, 139] on input "CUIL / Apellido" at bounding box center [137, 145] width 160 height 13
type input "2"
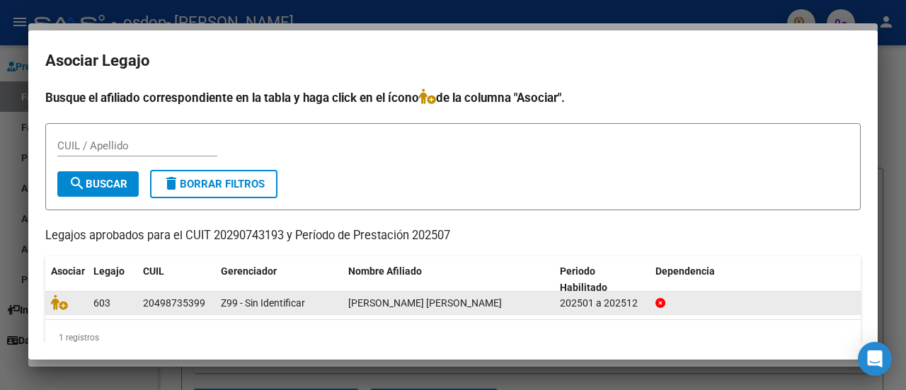
drag, startPoint x: 349, startPoint y: 296, endPoint x: 525, endPoint y: 294, distance: 176.2
click at [525, 295] on div "[PERSON_NAME] [PERSON_NAME]" at bounding box center [448, 303] width 200 height 16
copy span "[PERSON_NAME] [PERSON_NAME]"
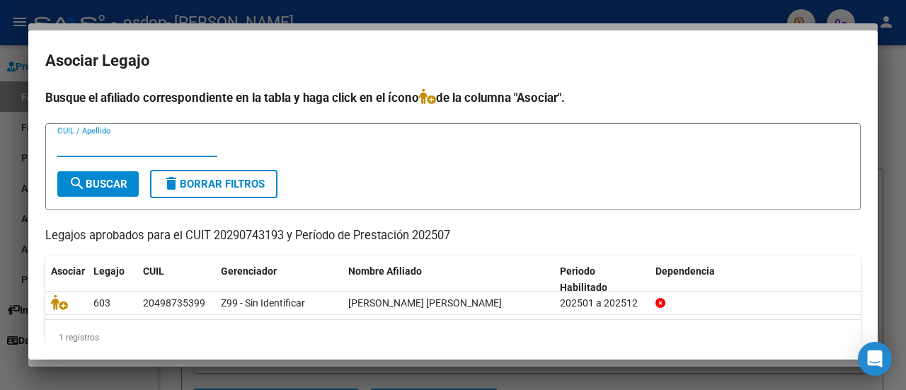
paste input "[PERSON_NAME] [PERSON_NAME]"
click at [54, 146] on form "[PERSON_NAME] [PERSON_NAME] CUIL / Apellido search Buscar delete Borrar Filtros" at bounding box center [452, 166] width 815 height 87
click at [218, 144] on div "[PERSON_NAME] [PERSON_NAME] CUIL / Apellido" at bounding box center [452, 152] width 791 height 35
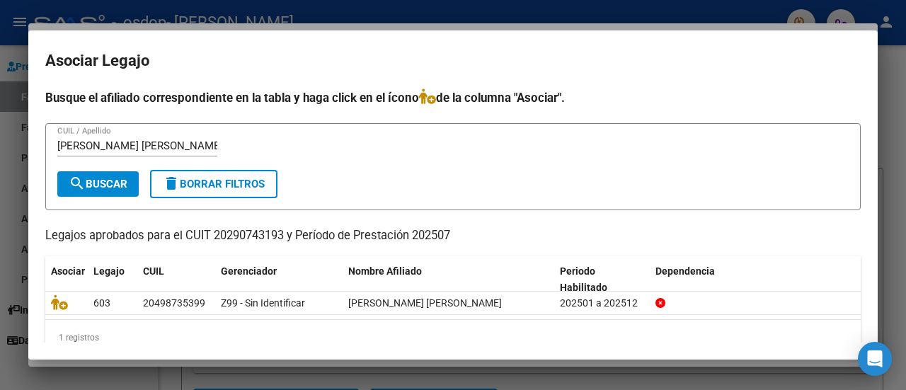
click at [214, 144] on div "[PERSON_NAME] [PERSON_NAME] CUIL / Apellido" at bounding box center [452, 152] width 791 height 35
click at [214, 144] on input "[PERSON_NAME] [PERSON_NAME]" at bounding box center [137, 145] width 160 height 13
type input "Q"
type input "[PERSON_NAME]"
click at [125, 179] on span "search Buscar" at bounding box center [98, 184] width 59 height 13
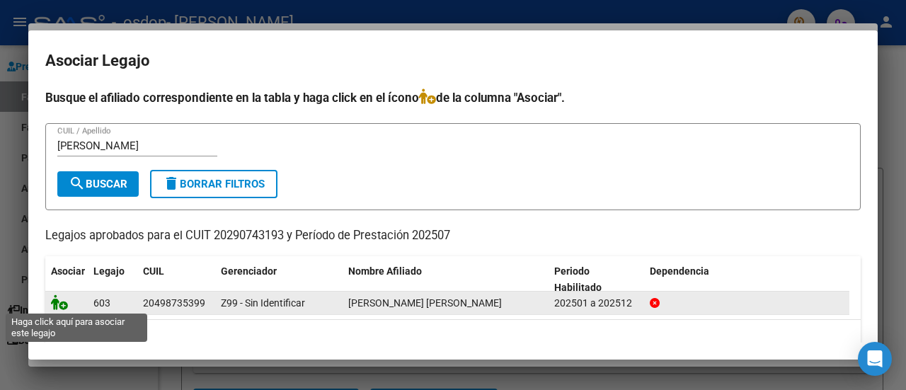
click at [61, 306] on icon at bounding box center [59, 302] width 17 height 16
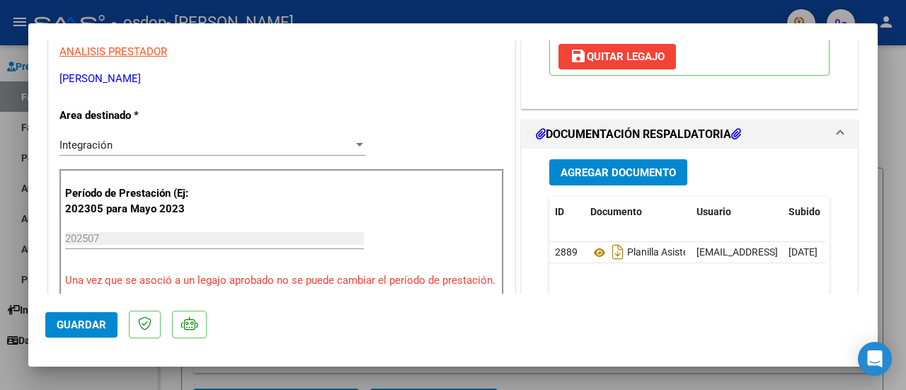
scroll to position [311, 0]
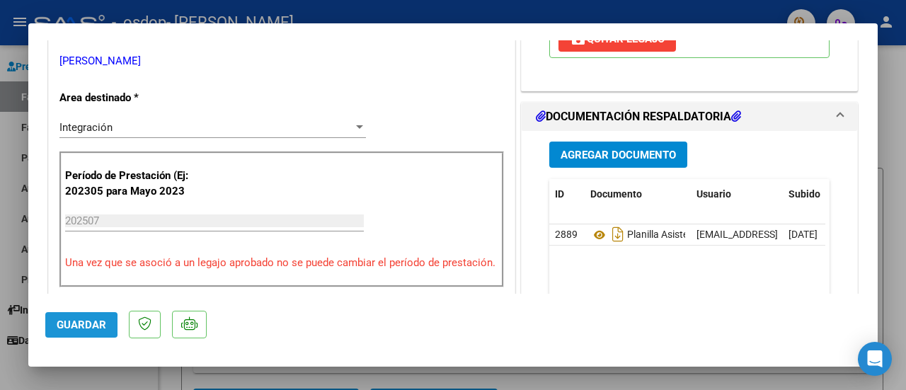
click at [69, 325] on span "Guardar" at bounding box center [82, 324] width 50 height 13
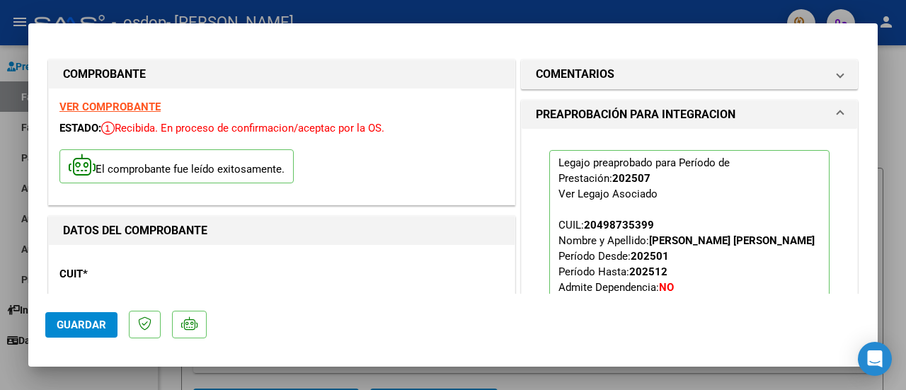
scroll to position [0, 0]
